Goal: Ask a question

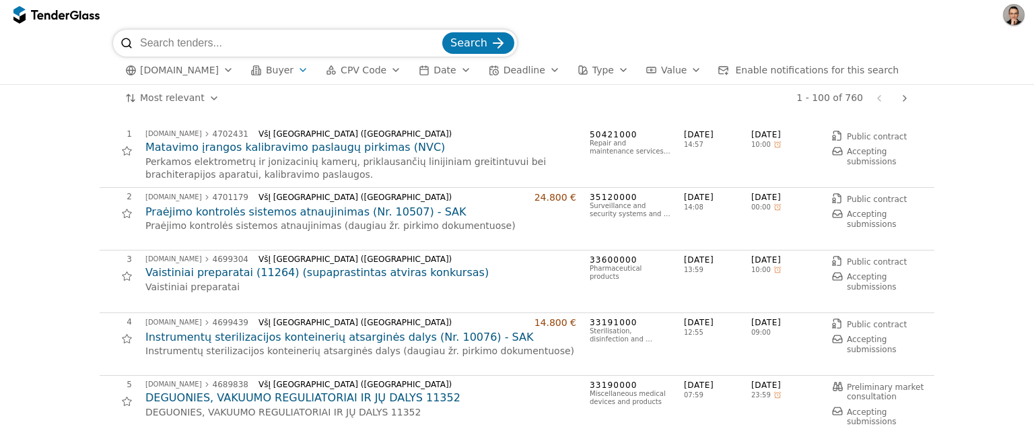
click at [285, 71] on span "Buyer" at bounding box center [280, 70] width 28 height 11
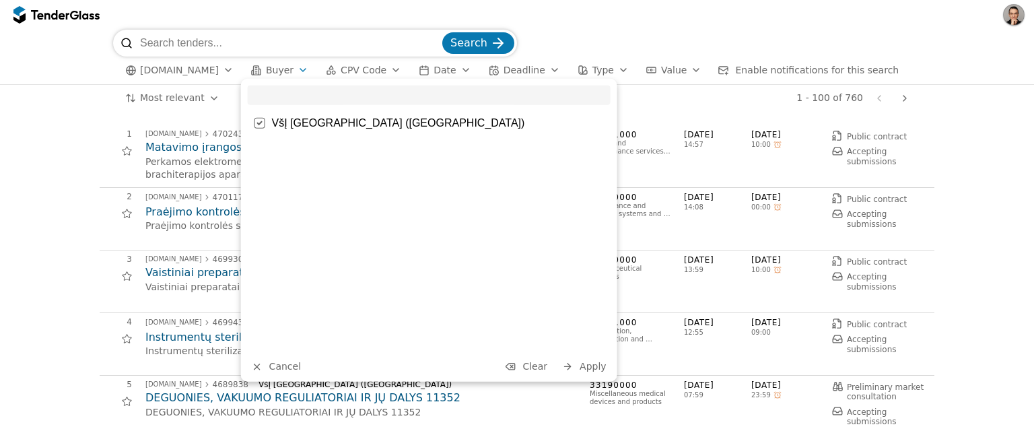
click at [776, 71] on span "Enable notifications for this search" at bounding box center [817, 70] width 164 height 11
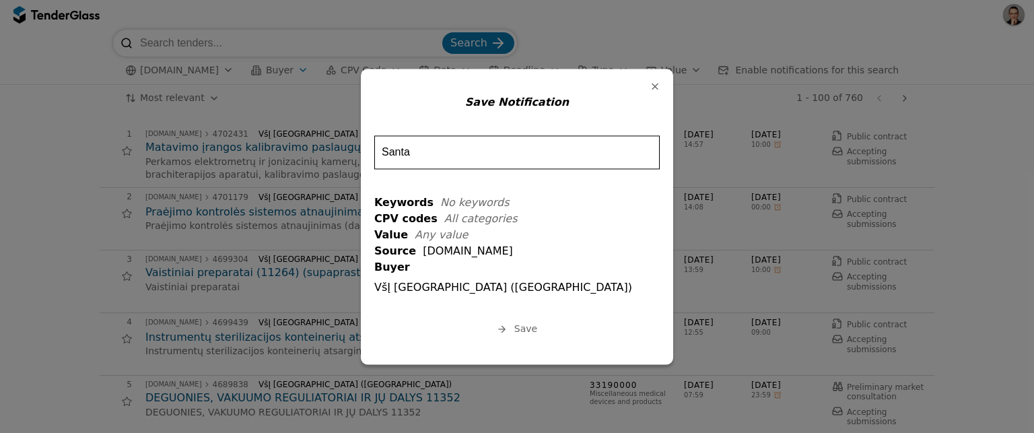
type input "Santa"
click at [515, 326] on span "Save" at bounding box center [525, 328] width 23 height 11
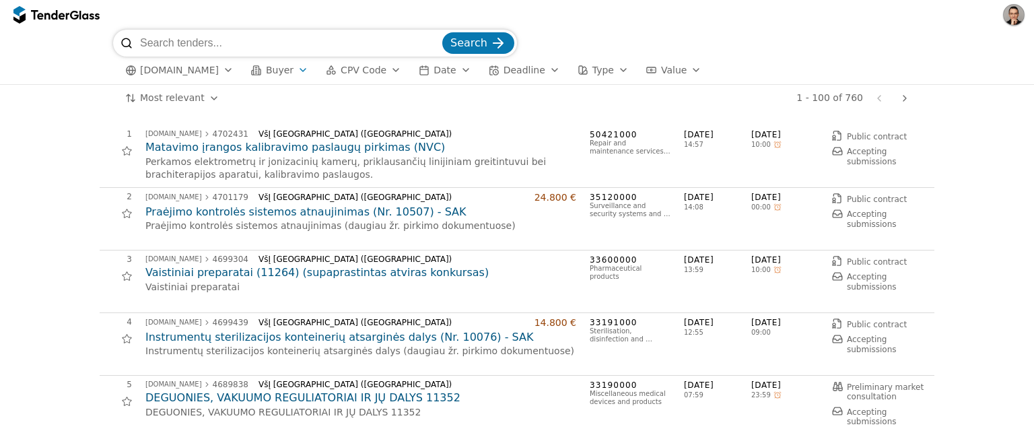
click at [278, 79] on div "[DOMAIN_NAME] Buyer CPV Code Date Deadline Type Value All filters" at bounding box center [517, 71] width 808 height 28
click at [259, 68] on button "Buyer" at bounding box center [280, 70] width 68 height 17
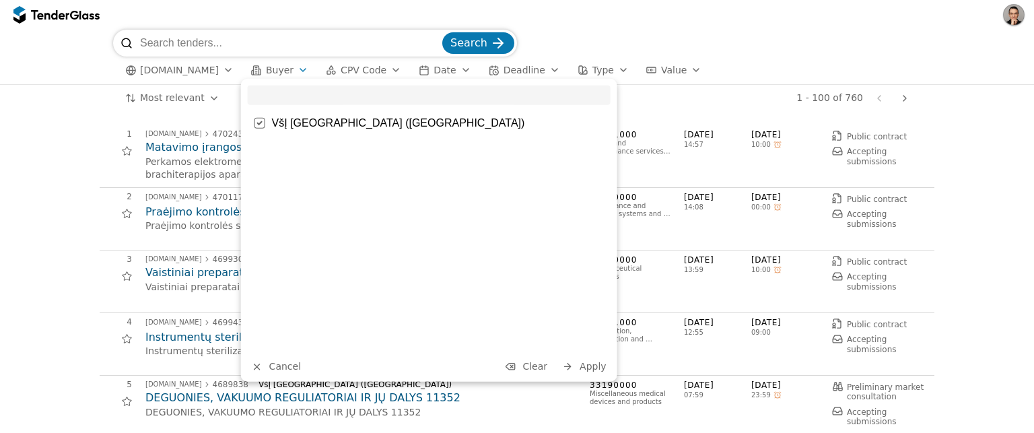
click at [254, 124] on div at bounding box center [259, 123] width 47 height 46
click at [271, 374] on div "Cancel Apply" at bounding box center [429, 230] width 376 height 303
click at [282, 367] on span "Cancel" at bounding box center [285, 366] width 32 height 11
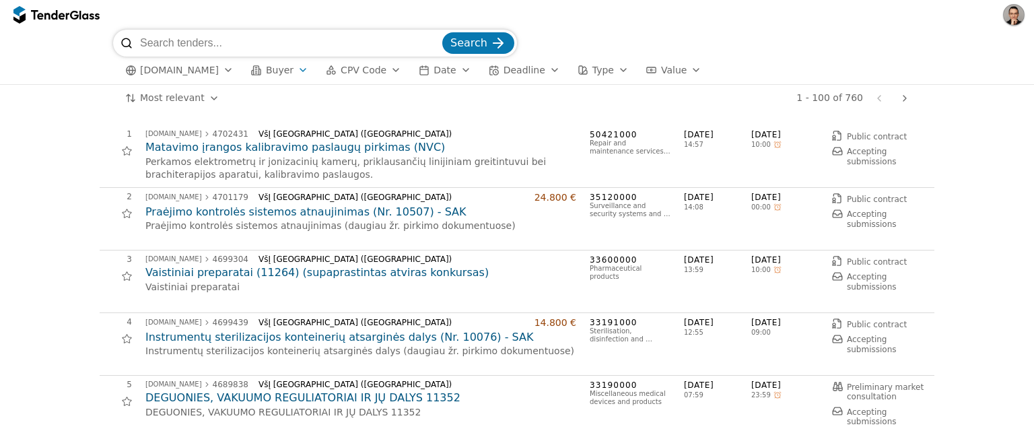
click at [271, 71] on span "Buyer" at bounding box center [280, 70] width 28 height 11
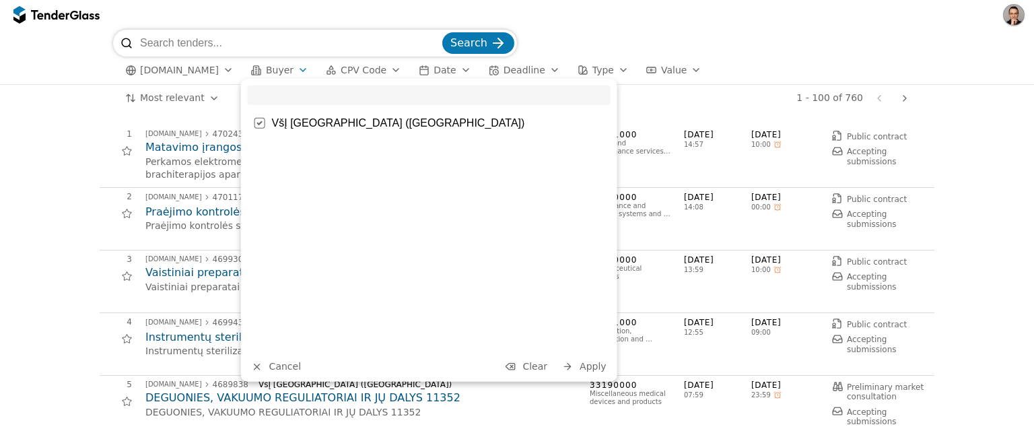
click at [528, 372] on span "Clear" at bounding box center [534, 366] width 25 height 11
click at [572, 370] on div "button" at bounding box center [567, 367] width 36 height 36
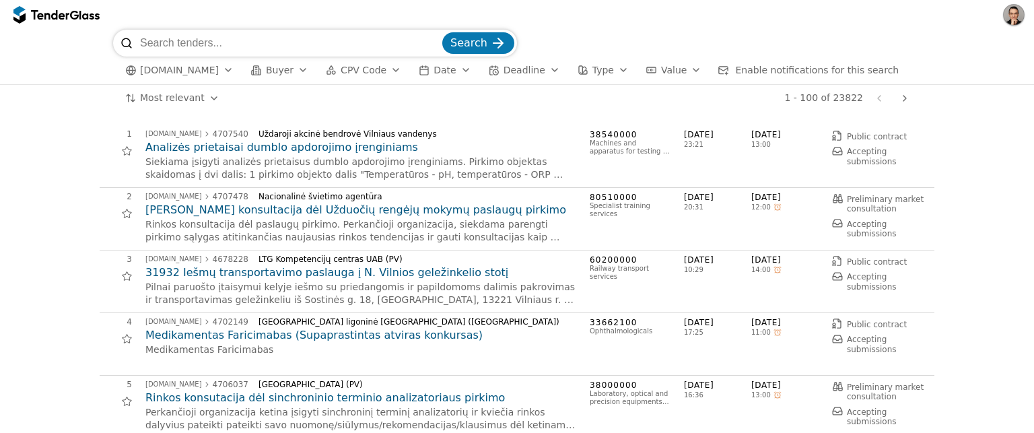
click at [380, 67] on button "CPV Code" at bounding box center [363, 70] width 86 height 17
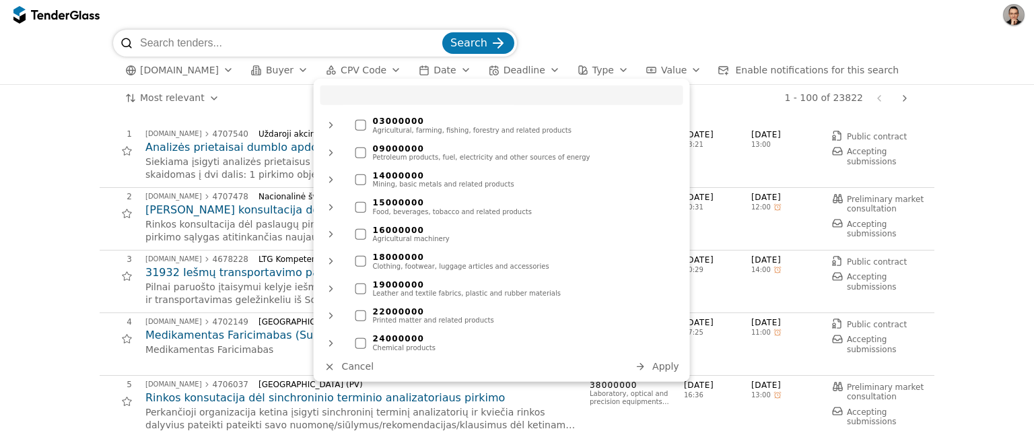
click at [597, 15] on div at bounding box center [517, 15] width 1034 height 30
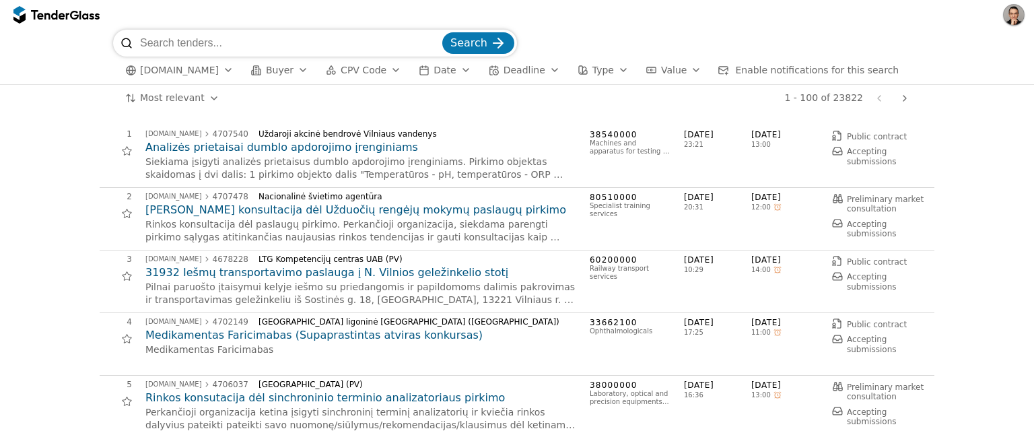
click at [55, 110] on div "Most relevant Save this search 1 - 100 of 23822 Previous page Next page" at bounding box center [517, 98] width 1021 height 27
click at [181, 34] on input "search" at bounding box center [290, 43] width 300 height 27
paste input "JavaScript"
type input "JavaScript"
click at [483, 41] on span "Search" at bounding box center [468, 42] width 37 height 13
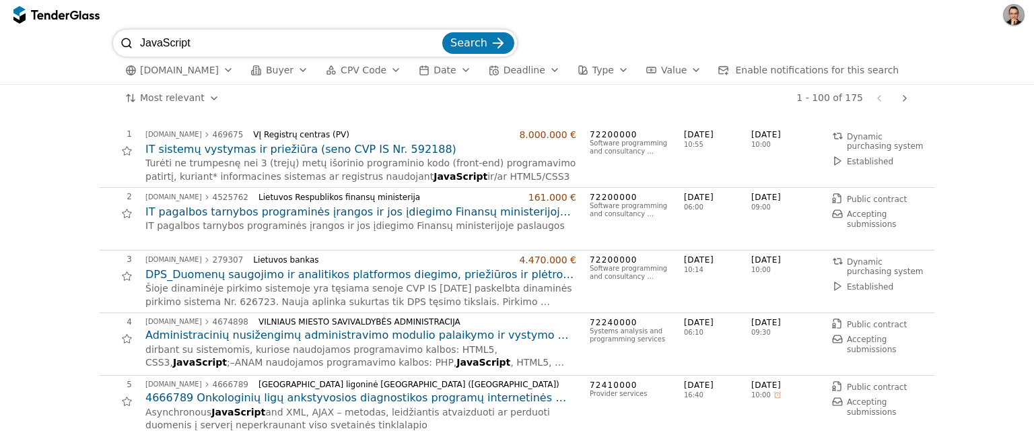
click at [609, 72] on div "button" at bounding box center [624, 70] width 38 height 35
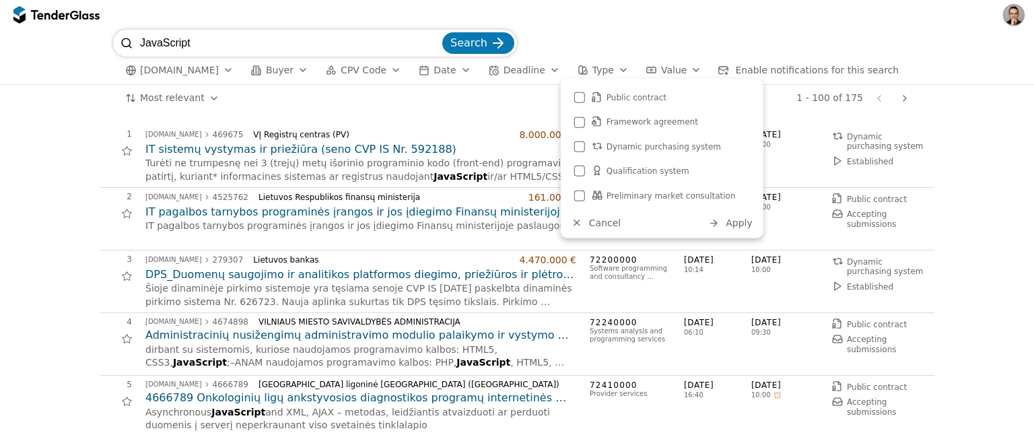
click at [683, 68] on div "button" at bounding box center [696, 70] width 38 height 35
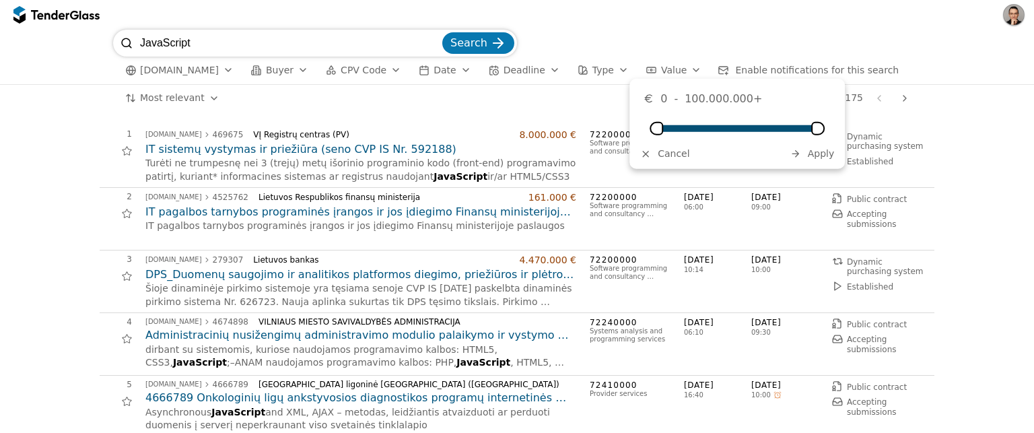
click at [646, 31] on div "JavaScript Search" at bounding box center [517, 43] width 808 height 27
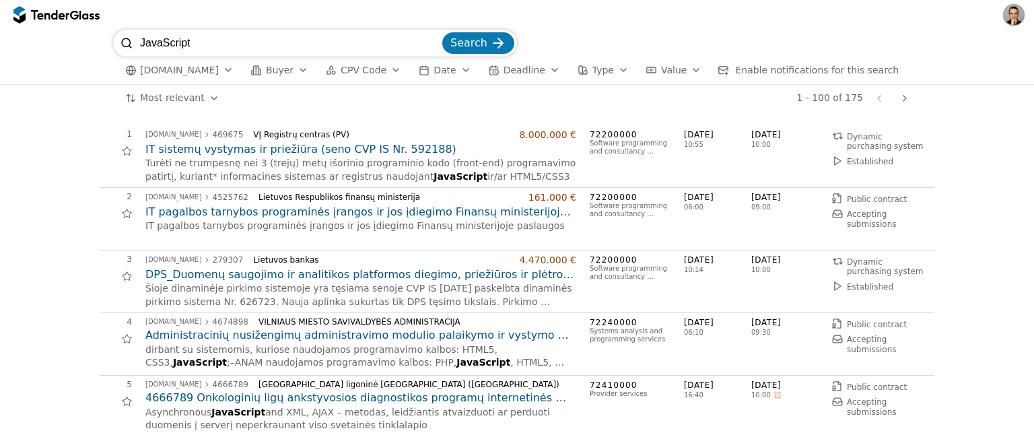
drag, startPoint x: 215, startPoint y: 44, endPoint x: 105, endPoint y: 40, distance: 109.8
click at [105, 40] on div "JavaScript Search [DOMAIN_NAME] Buyer CPV Code Date Deadline Type Value Enable …" at bounding box center [517, 57] width 1021 height 55
click at [326, 148] on h2 "IT sistemų vystymas ir priežiūra (seno CVP IS Nr. 592188)" at bounding box center [360, 149] width 431 height 15
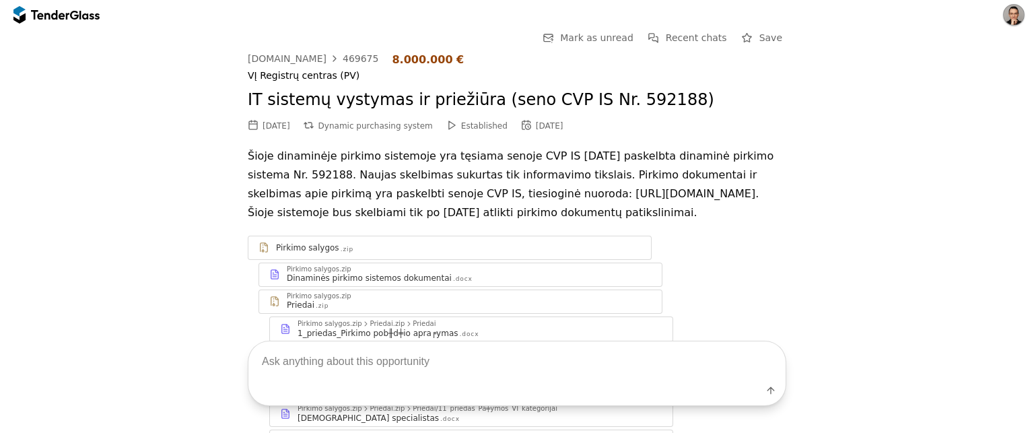
scroll to position [89, 0]
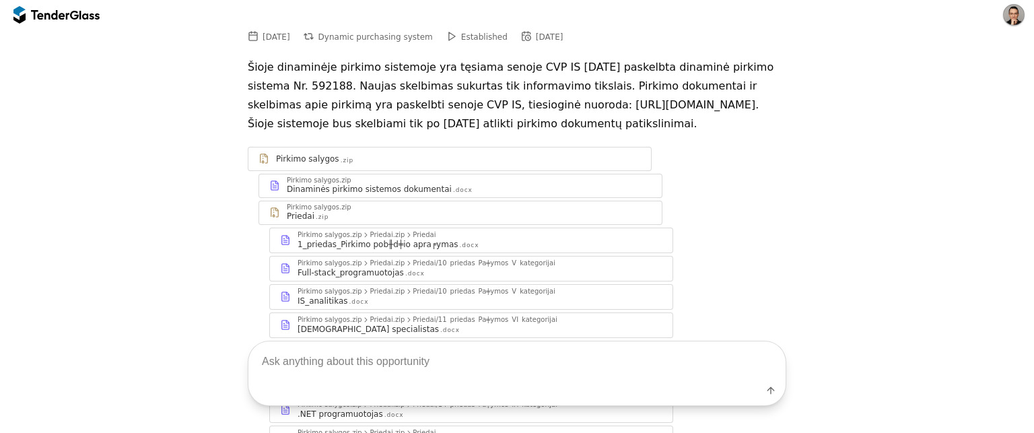
click at [353, 195] on div "Dinaminės pirkimo sistemos dokumentai" at bounding box center [369, 189] width 165 height 11
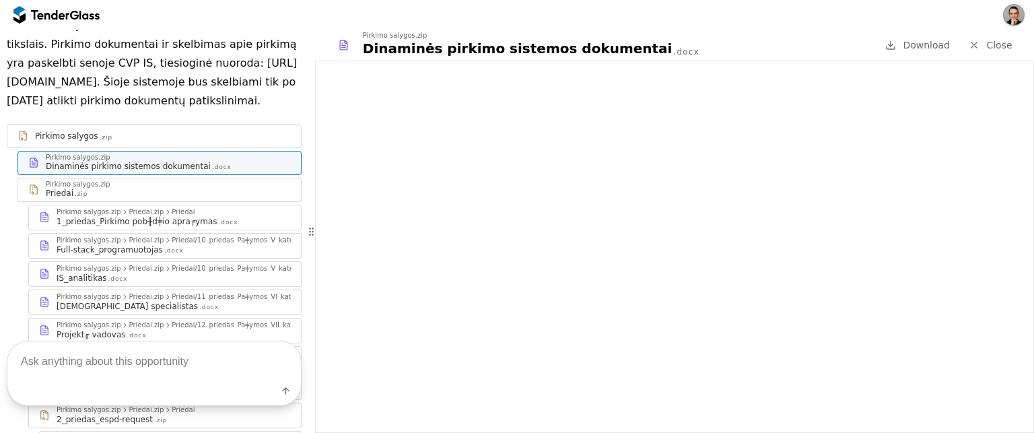
scroll to position [211, 0]
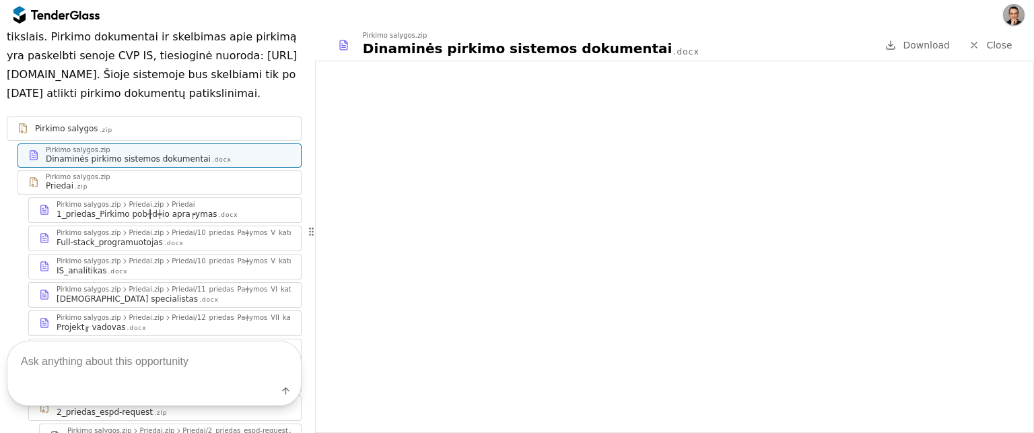
click at [143, 248] on div "Full-stack_programuotojas" at bounding box center [110, 242] width 106 height 11
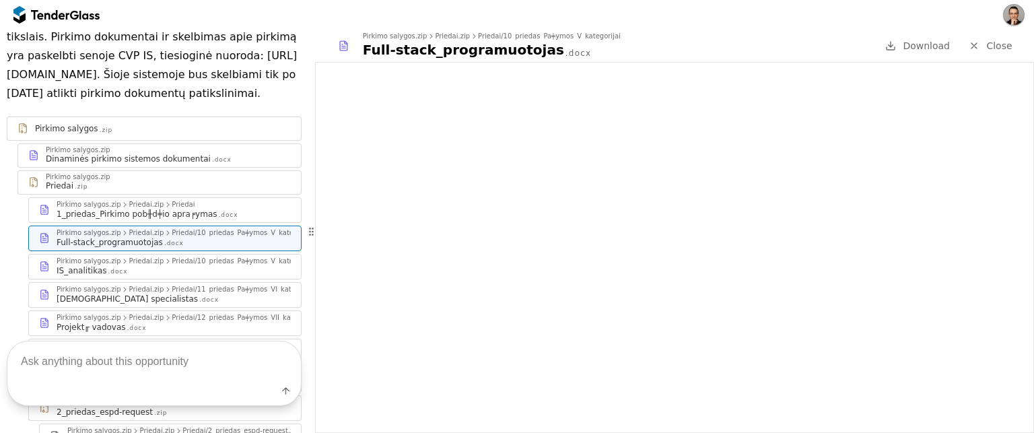
click at [143, 354] on textarea at bounding box center [154, 361] width 294 height 40
click at [166, 366] on textarea at bounding box center [154, 361] width 294 height 40
paste textarea "Kokios yra techninės specifikacijos?"
type textarea "Kokios yra techninės specifikacijos?"
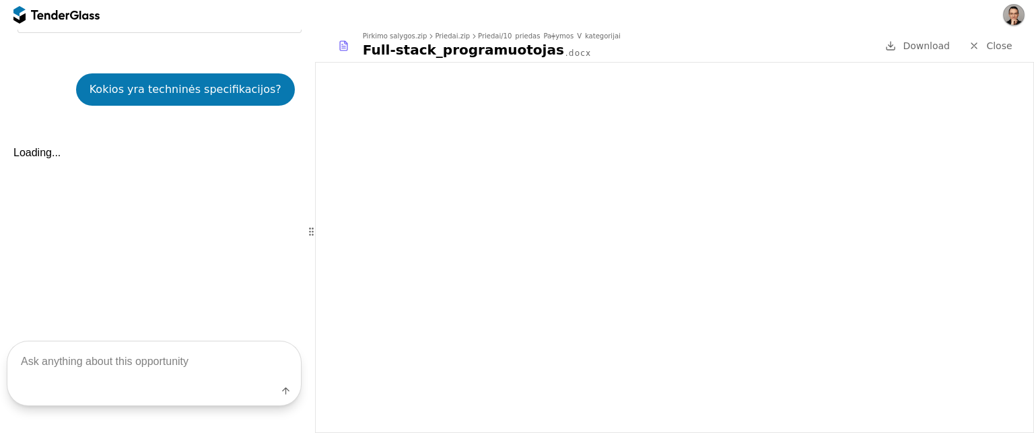
scroll to position [1661, 0]
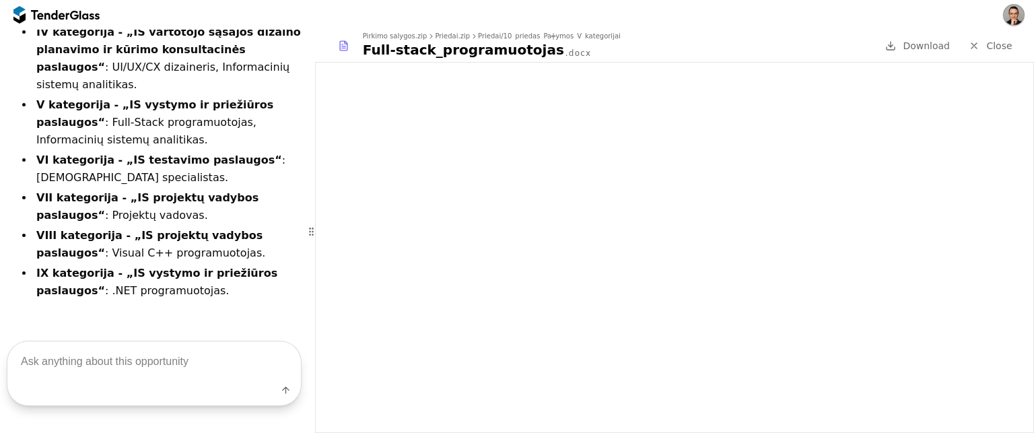
scroll to position [2218, 0]
click at [115, 349] on textarea at bounding box center [154, 361] width 294 height 40
paste textarea "Kokie yra pristatymo terminai?"
type textarea "Kokie yra pristatymo terminai?"
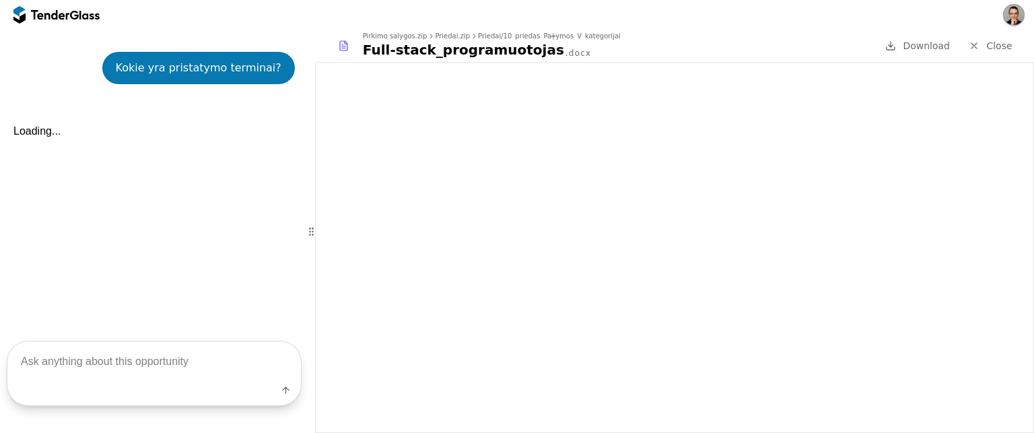
scroll to position [2507, 0]
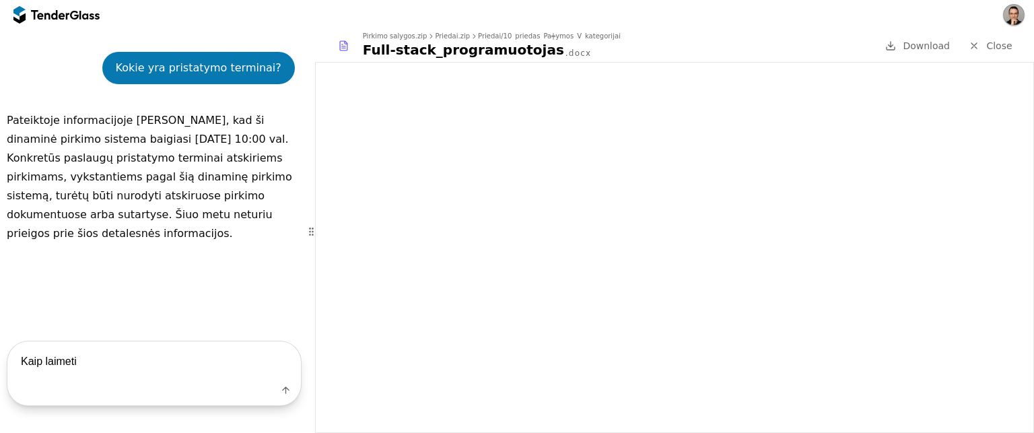
type textarea "Kaip laimeti?"
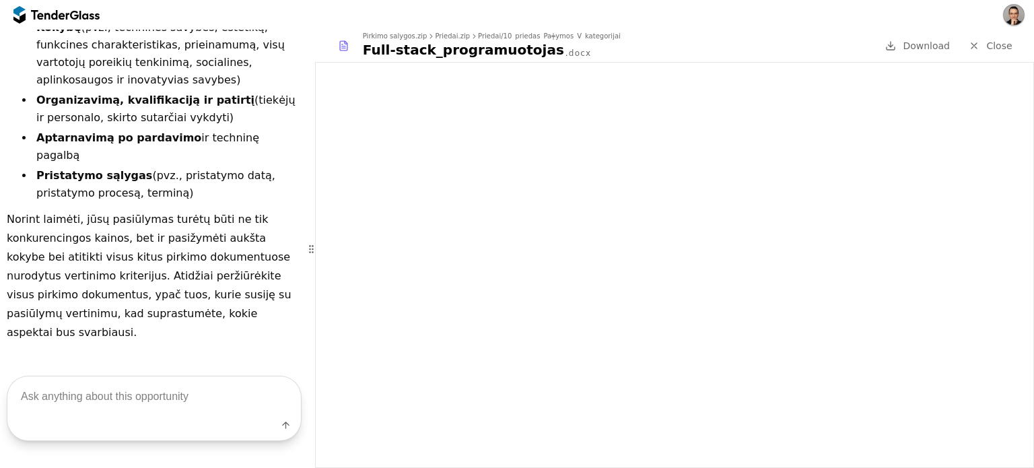
scroll to position [2945, 0]
